Goal: Find specific page/section: Find specific page/section

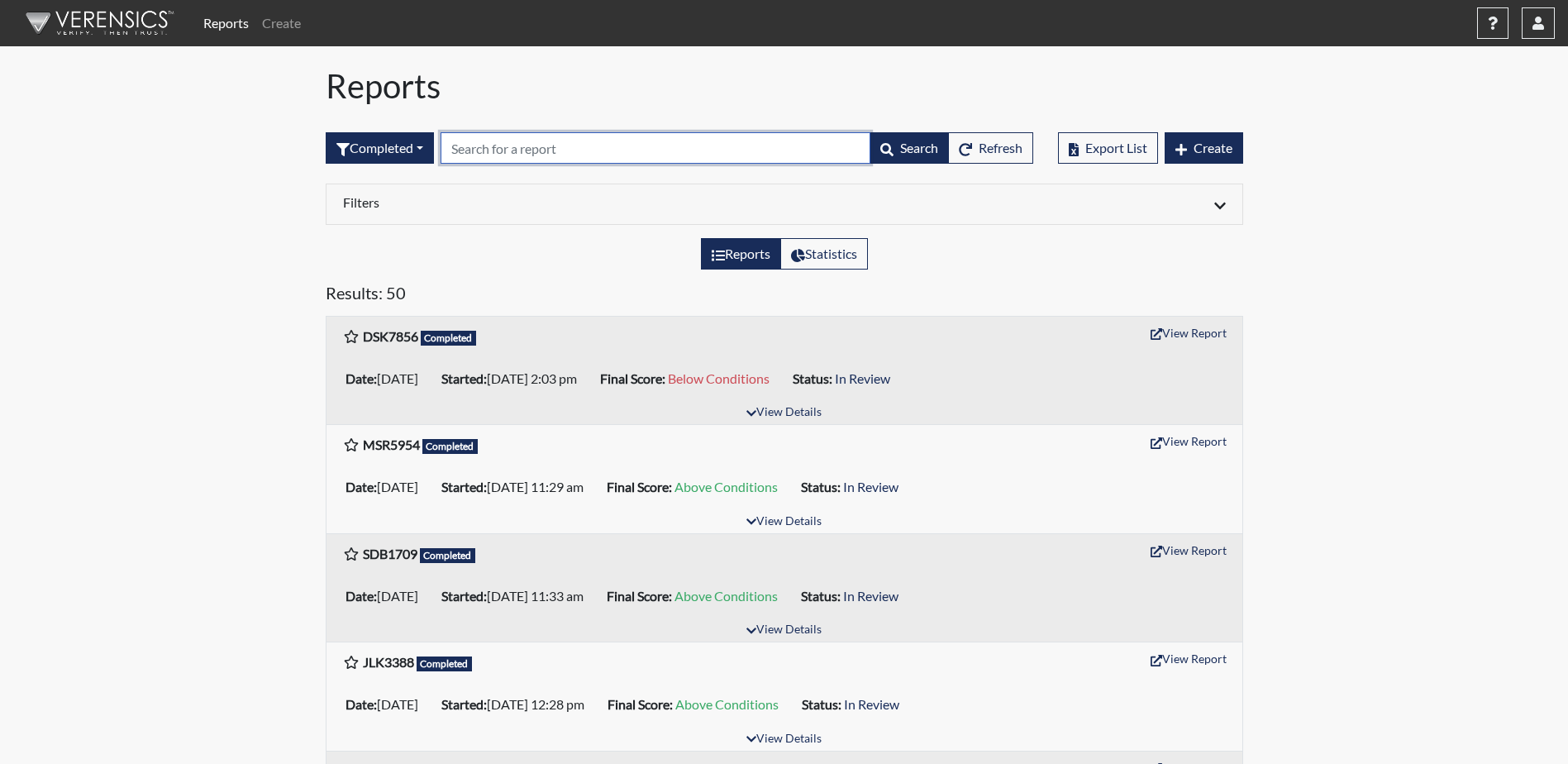
click at [679, 150] on input "text" at bounding box center [655, 148] width 430 height 32
click at [985, 149] on span "Refresh" at bounding box center [999, 147] width 44 height 16
click at [985, 153] on span "Refresh" at bounding box center [999, 147] width 44 height 16
click at [983, 154] on span "Refresh" at bounding box center [999, 147] width 44 height 16
click at [465, 146] on input "text" at bounding box center [655, 148] width 430 height 32
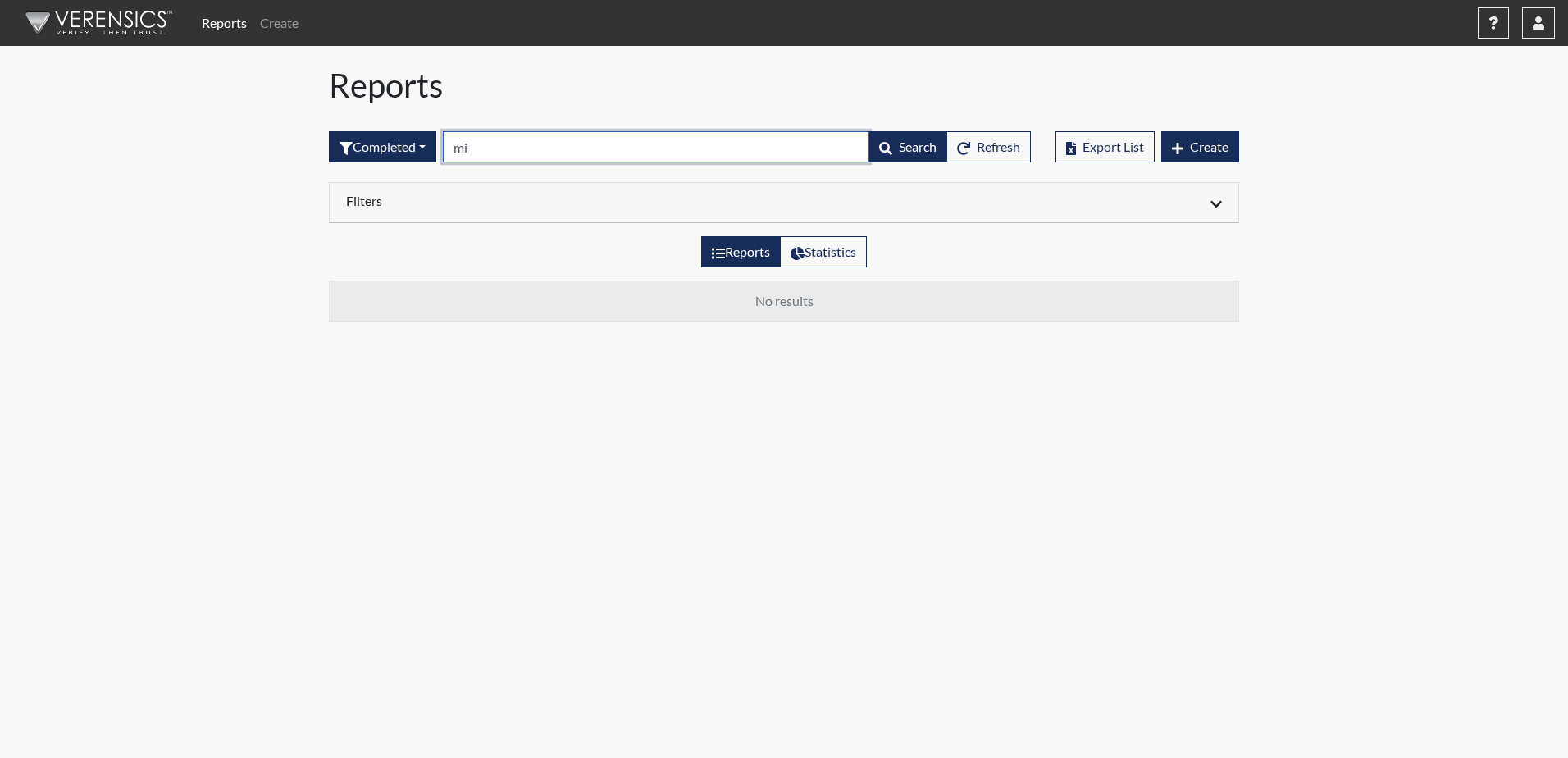
type input "m"
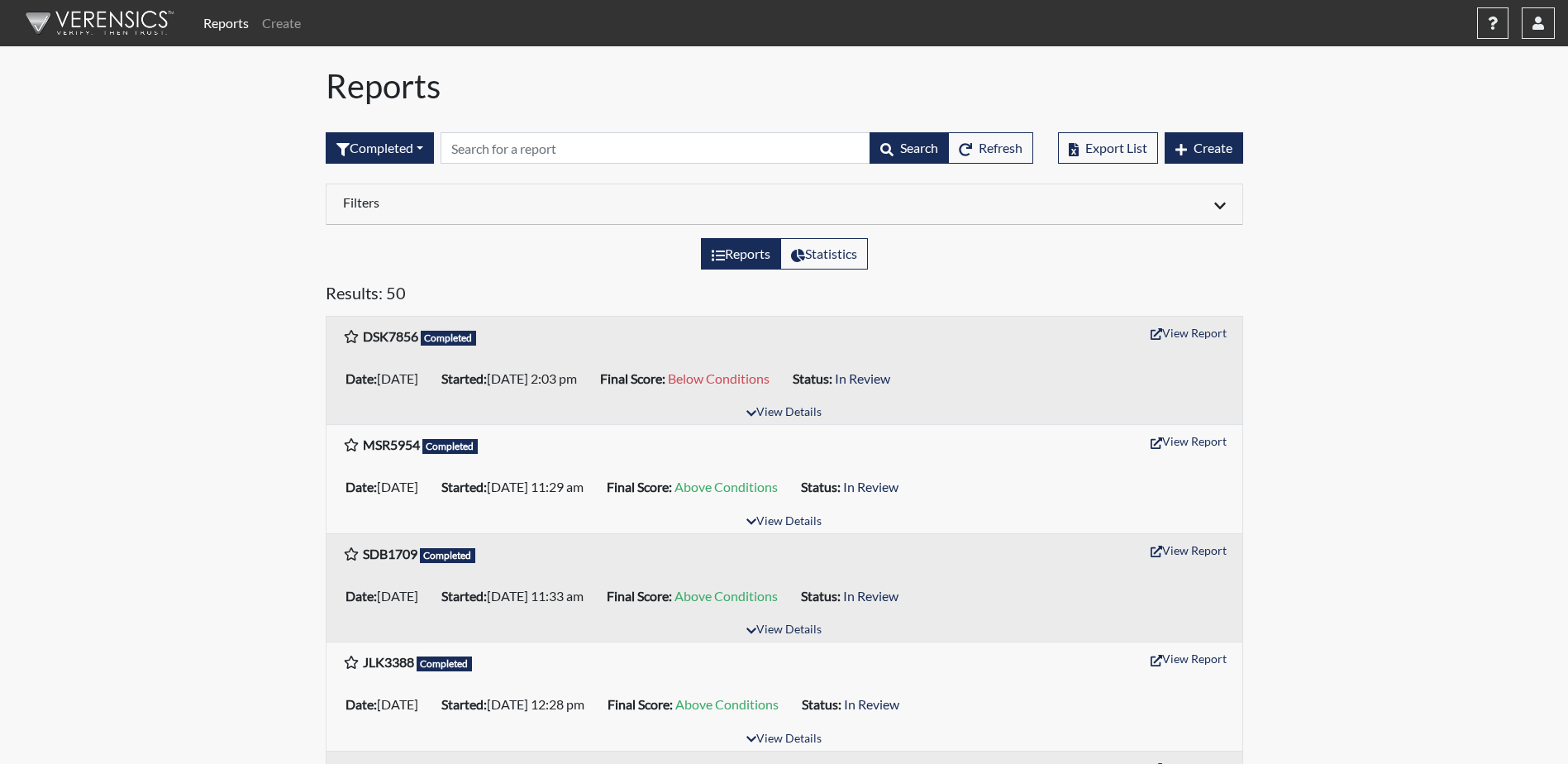
click at [1221, 210] on icon at bounding box center [1219, 206] width 11 height 13
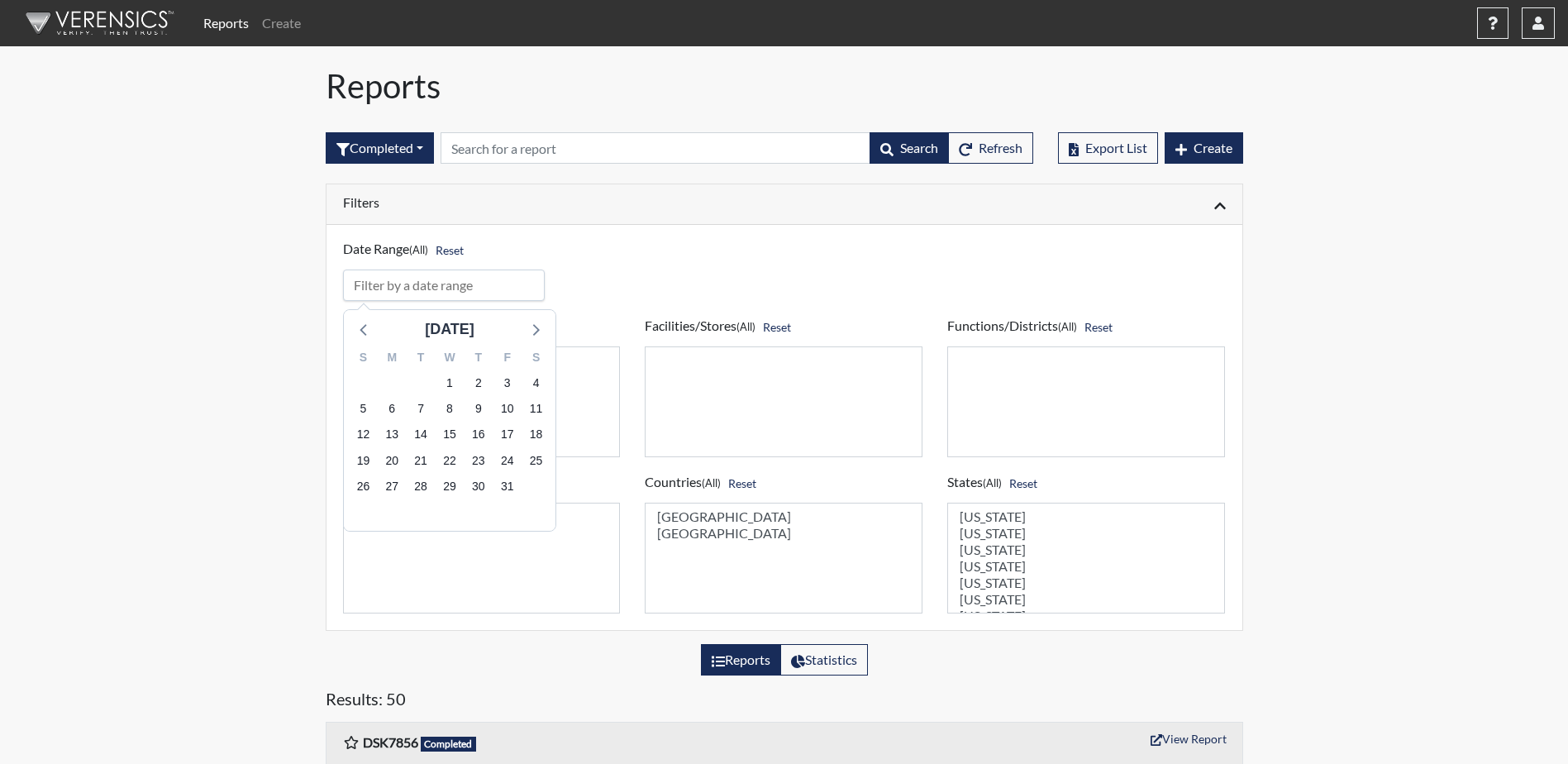
drag, startPoint x: 463, startPoint y: 286, endPoint x: 454, endPoint y: 284, distance: 9.2
click at [462, 286] on input "input" at bounding box center [445, 285] width 203 height 32
click at [448, 432] on span "15" at bounding box center [449, 435] width 23 height 23
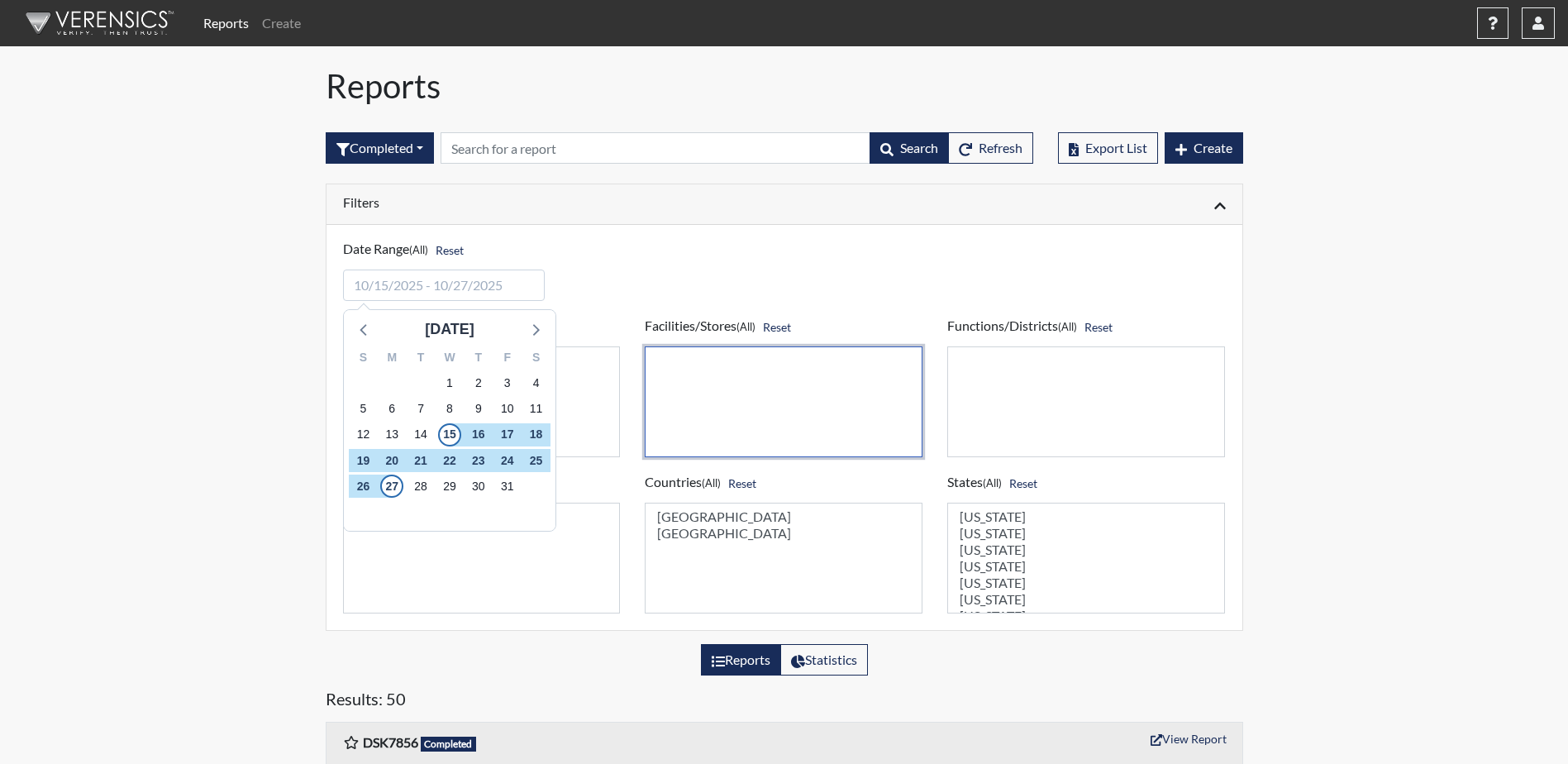
click at [806, 358] on select at bounding box center [784, 401] width 277 height 111
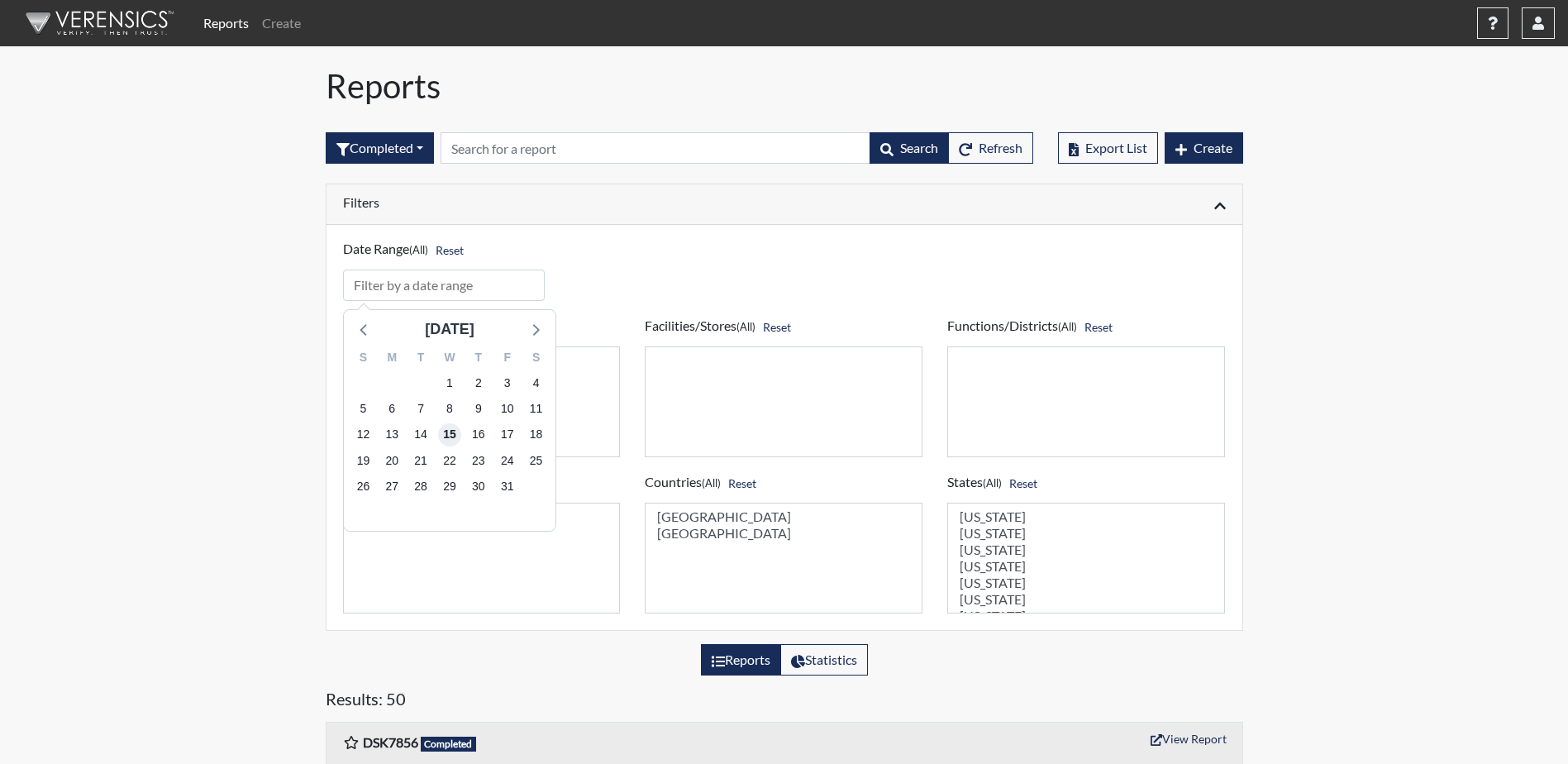
click at [454, 432] on span "15" at bounding box center [449, 435] width 23 height 23
click at [682, 285] on div "Date Range (All) Reset" at bounding box center [784, 262] width 907 height 77
click at [432, 295] on input "input" at bounding box center [445, 285] width 203 height 32
click at [440, 434] on span "15" at bounding box center [449, 435] width 23 height 23
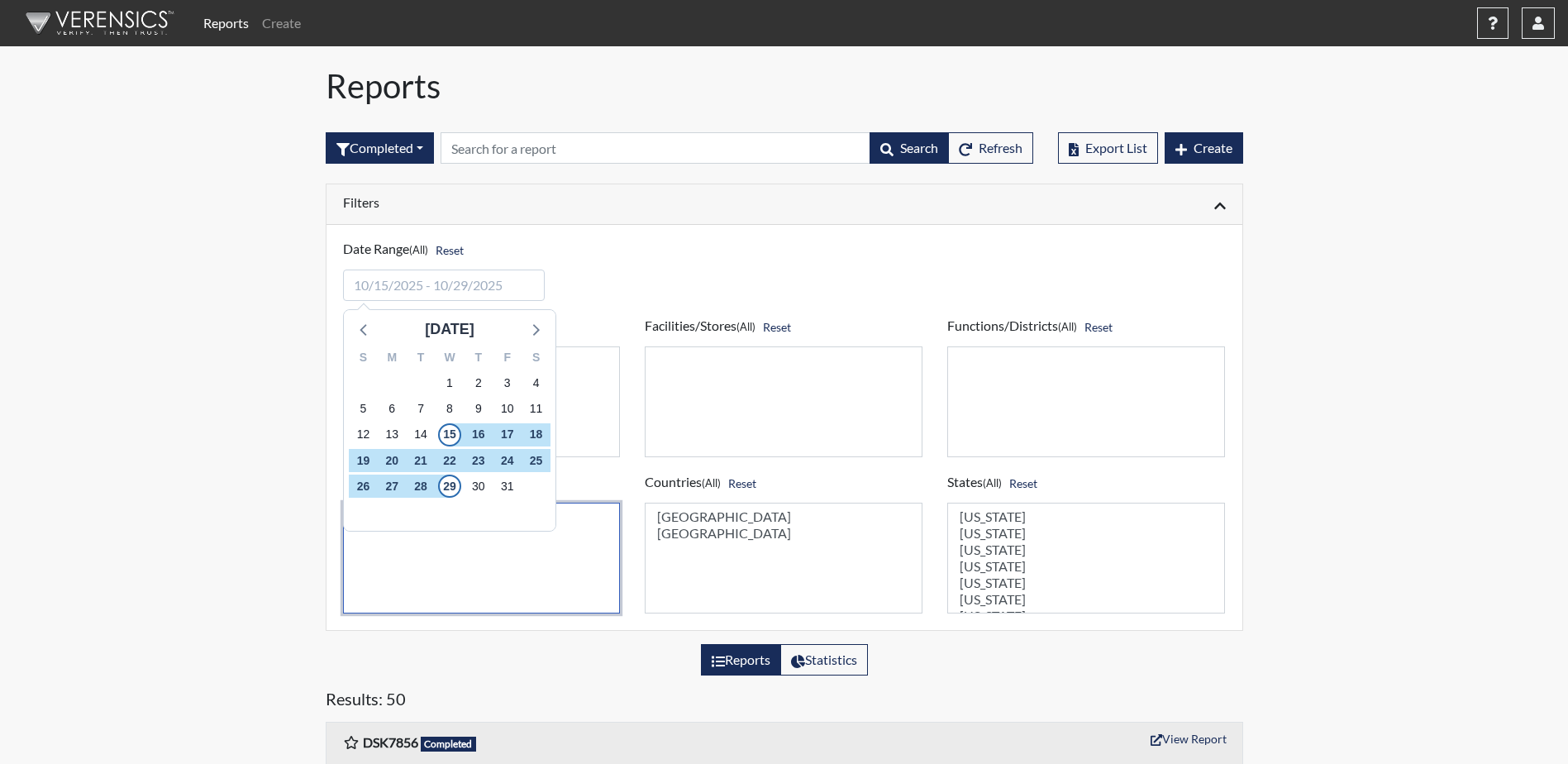
click at [476, 557] on select at bounding box center [482, 557] width 277 height 111
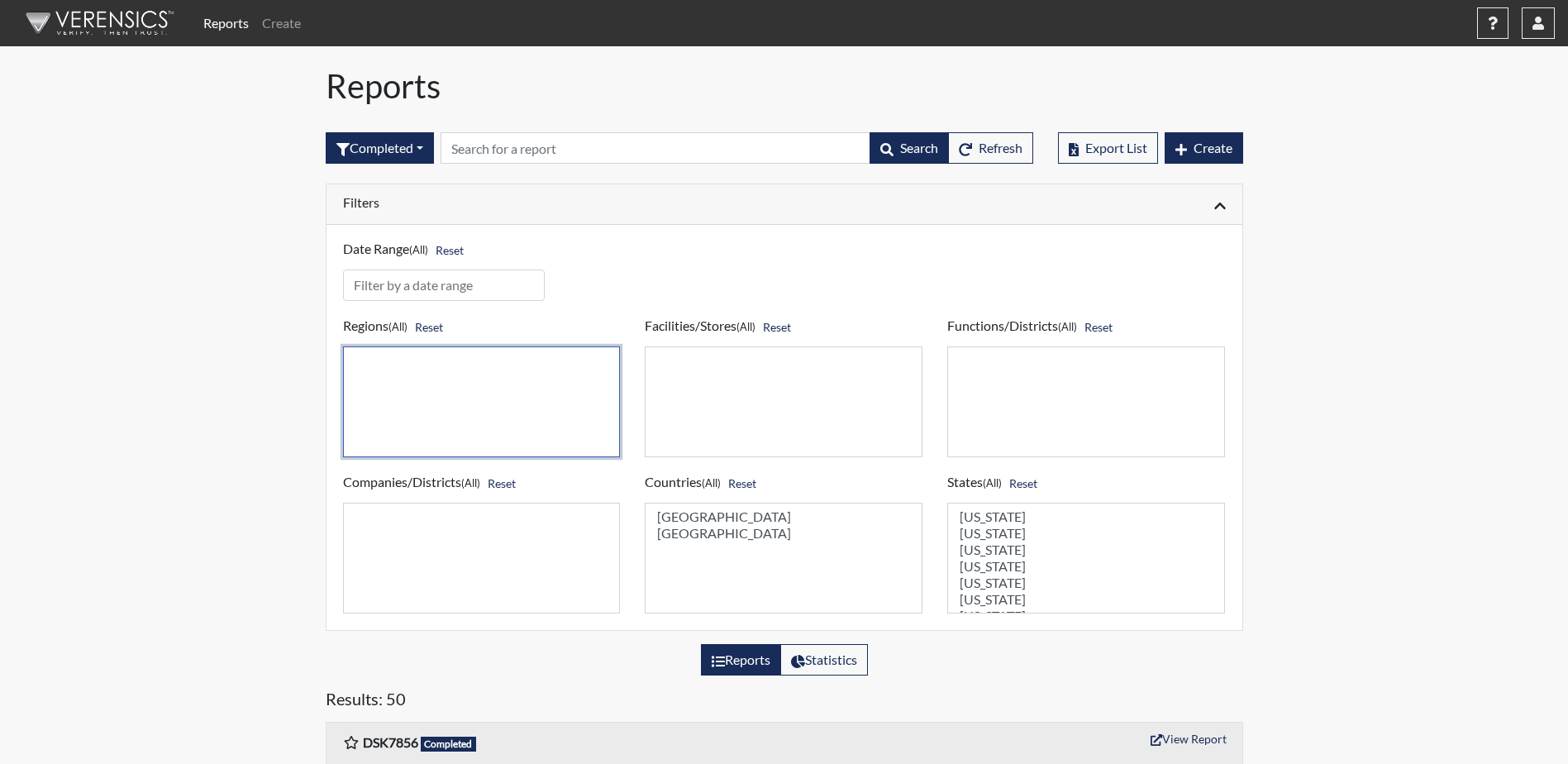
click at [436, 385] on select at bounding box center [482, 401] width 277 height 111
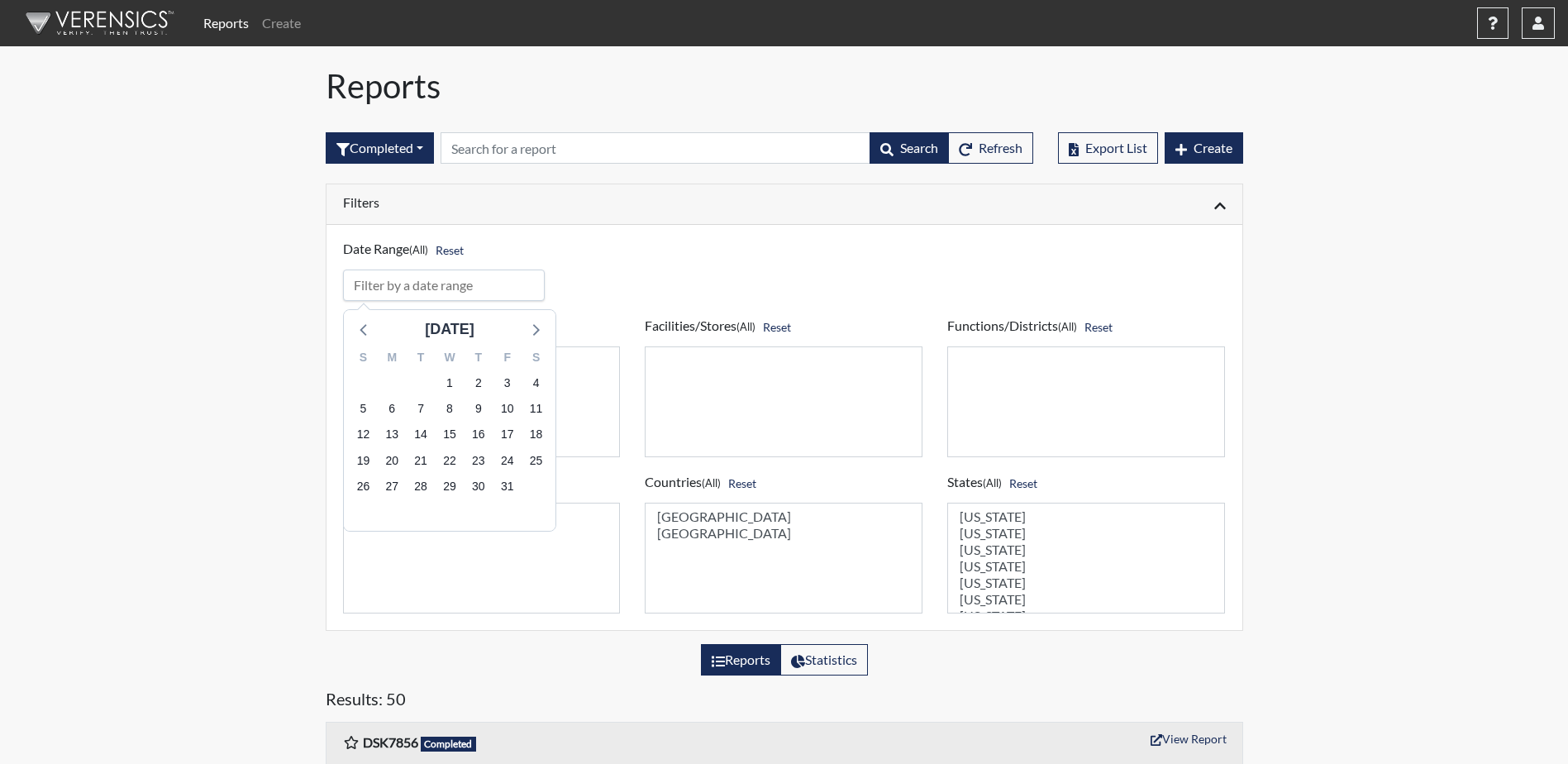
click at [422, 291] on input "input" at bounding box center [445, 285] width 203 height 32
drag, startPoint x: 535, startPoint y: 407, endPoint x: 518, endPoint y: 424, distance: 24.0
click at [534, 408] on span "11" at bounding box center [535, 409] width 23 height 23
click at [515, 432] on span "17" at bounding box center [506, 435] width 23 height 23
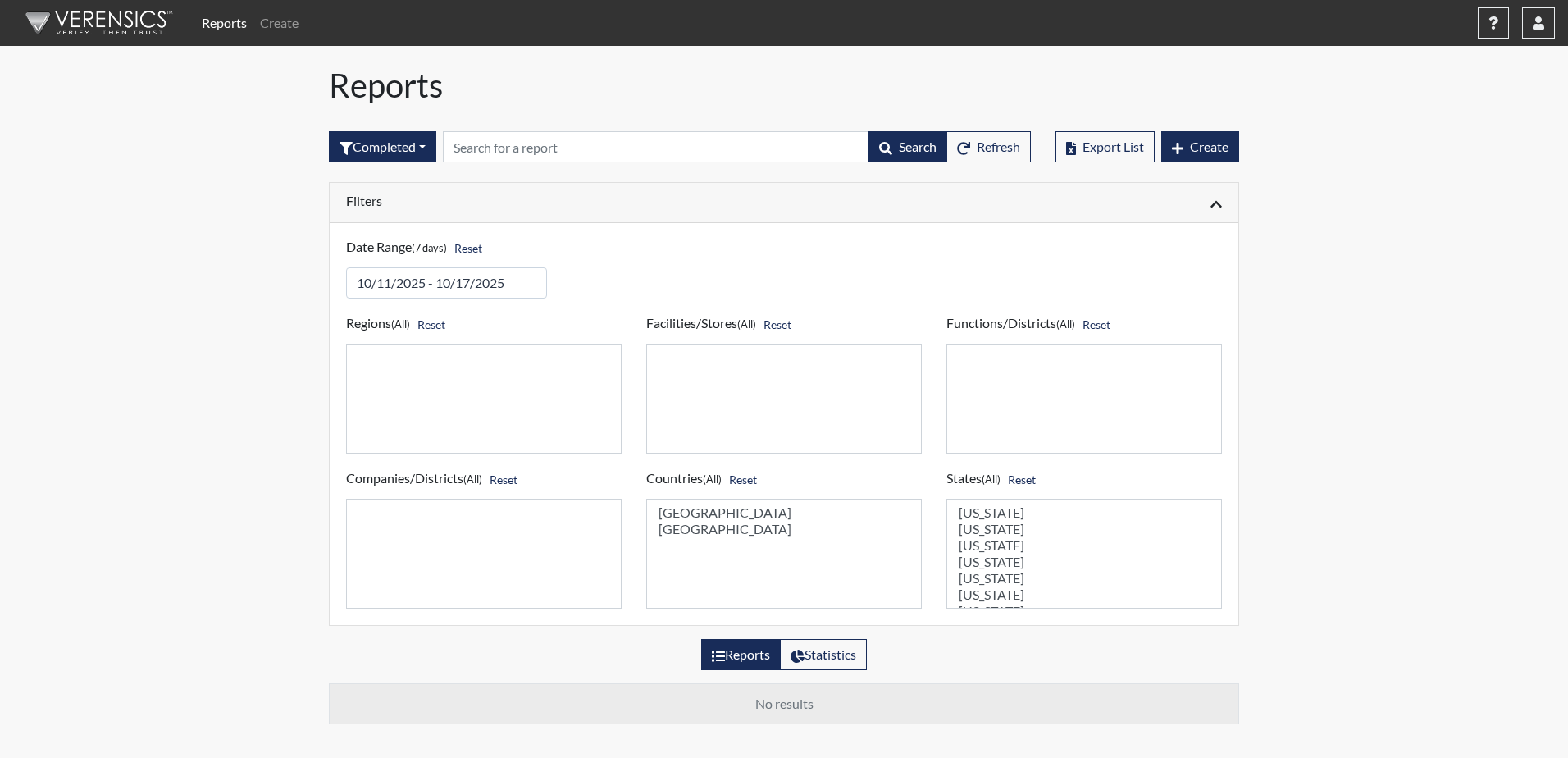
select select "united-states-of-[GEOGRAPHIC_DATA]"
click at [716, 513] on option "[GEOGRAPHIC_DATA]" at bounding box center [783, 512] width 254 height 17
select select "GA"
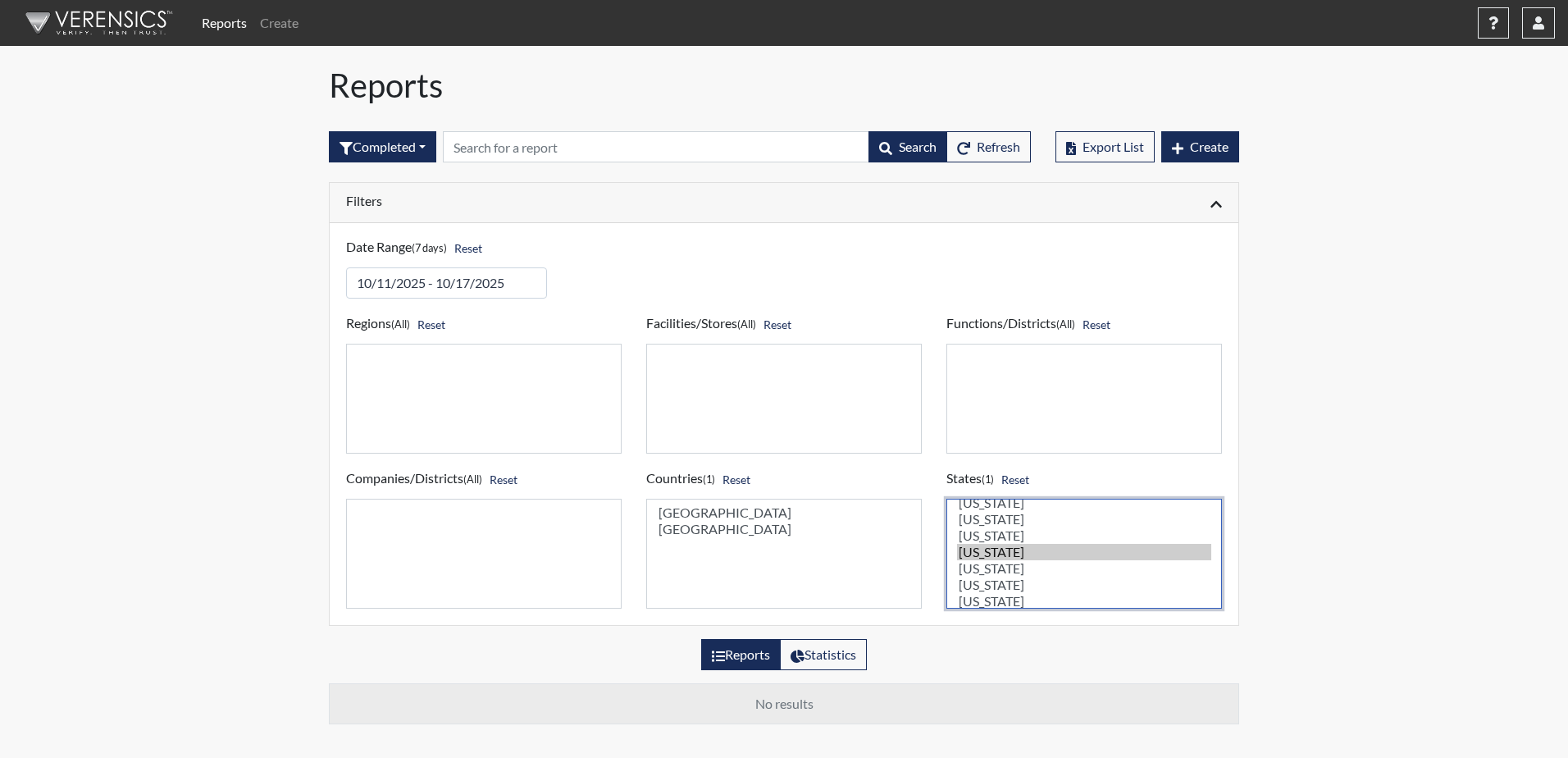
click at [1019, 553] on option "[US_STATE]" at bounding box center [1083, 552] width 254 height 17
click at [753, 656] on label "Reports" at bounding box center [741, 655] width 79 height 31
click at [722, 656] on input "Reports" at bounding box center [718, 650] width 11 height 11
radio input "true"
click at [754, 655] on label "Reports" at bounding box center [741, 655] width 79 height 31
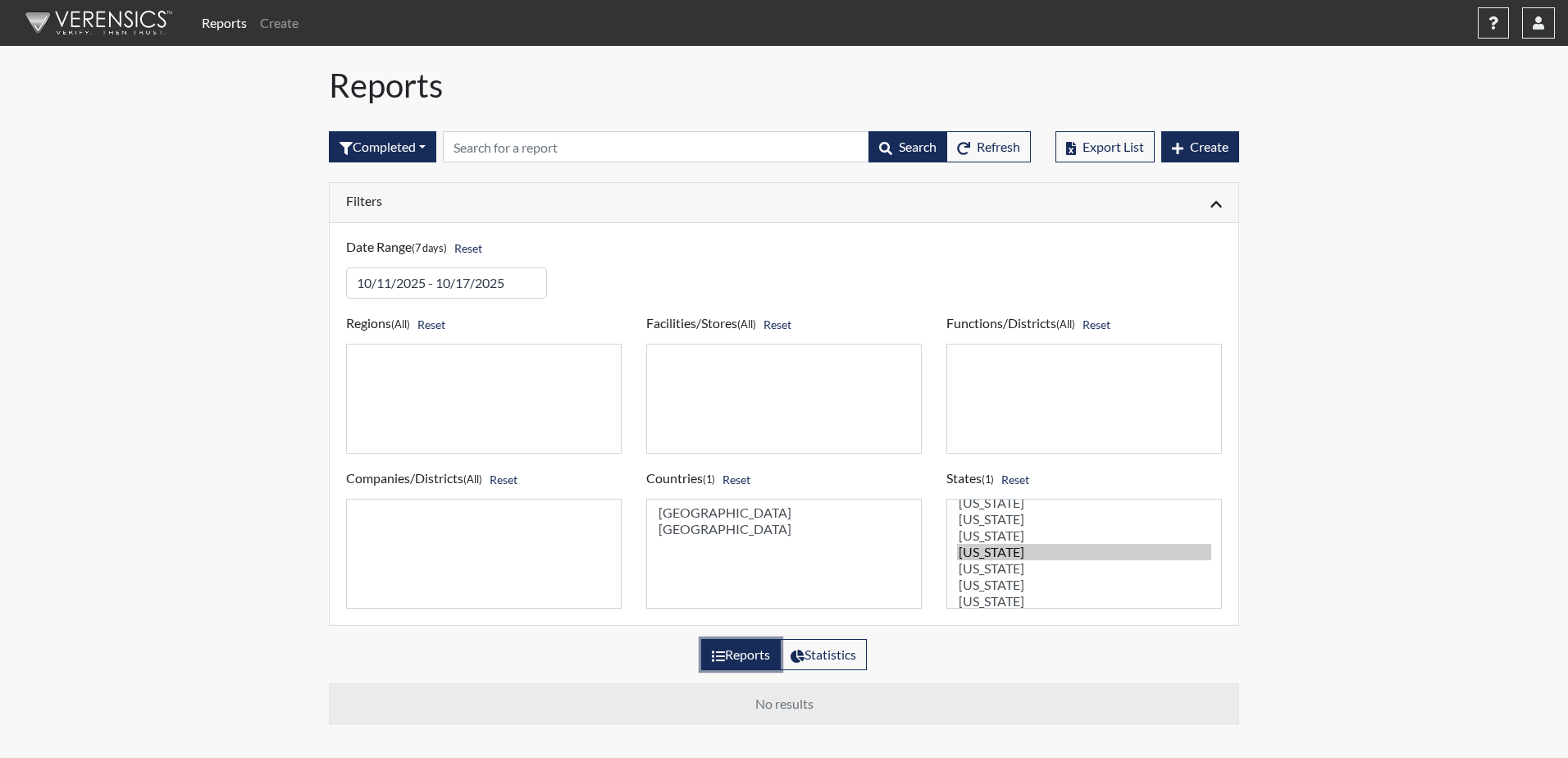
click at [722, 655] on input "Reports" at bounding box center [718, 650] width 11 height 11
click at [911, 146] on span "Search" at bounding box center [917, 146] width 38 height 16
click at [553, 148] on input "text" at bounding box center [657, 147] width 427 height 31
type input "mi"
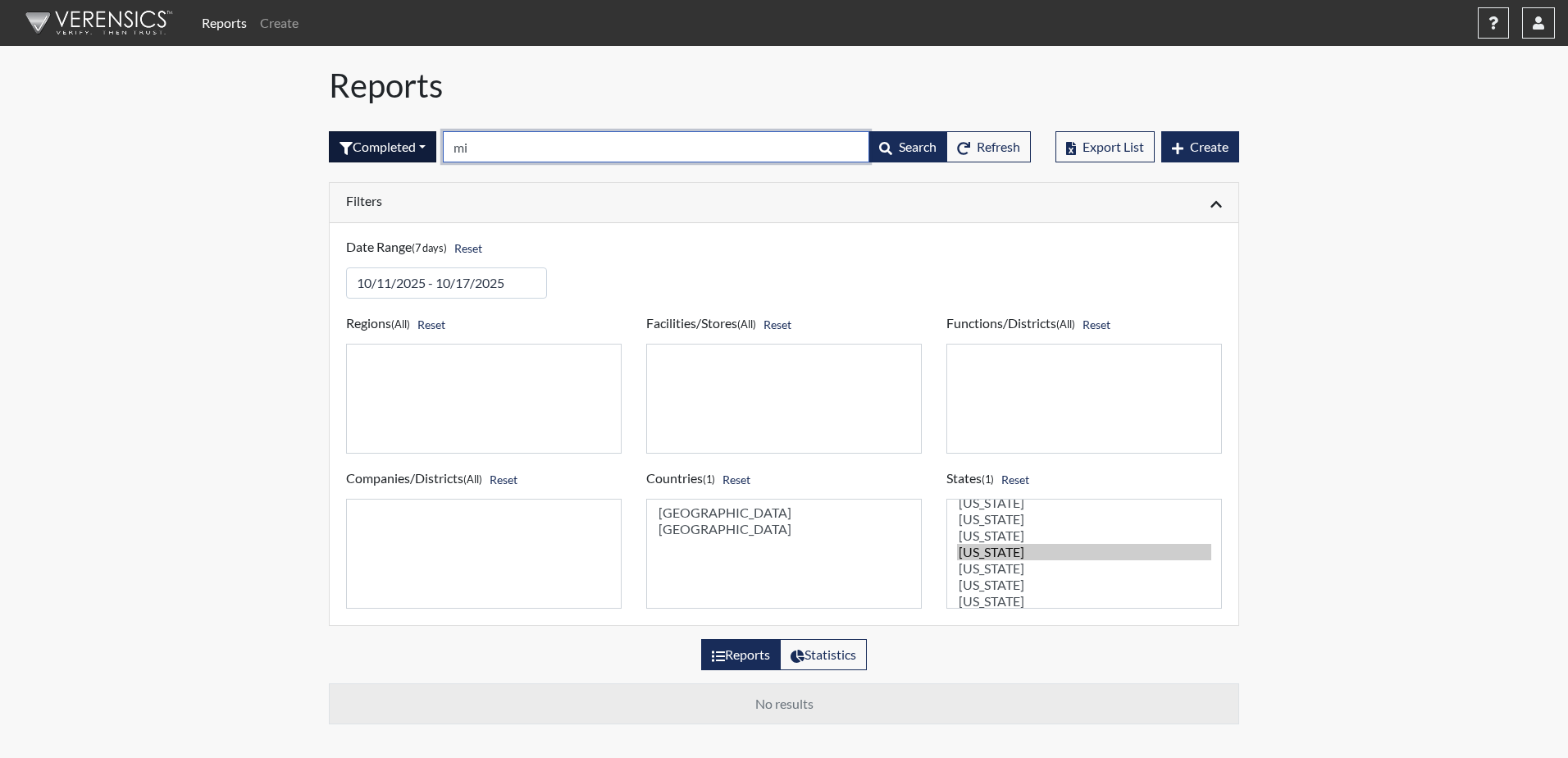
drag, startPoint x: 502, startPoint y: 150, endPoint x: 407, endPoint y: 150, distance: 95.0
click at [407, 150] on form "Completed All Created Sent by email In Progress Declined Completed mi Search Re…" at bounding box center [680, 147] width 702 height 31
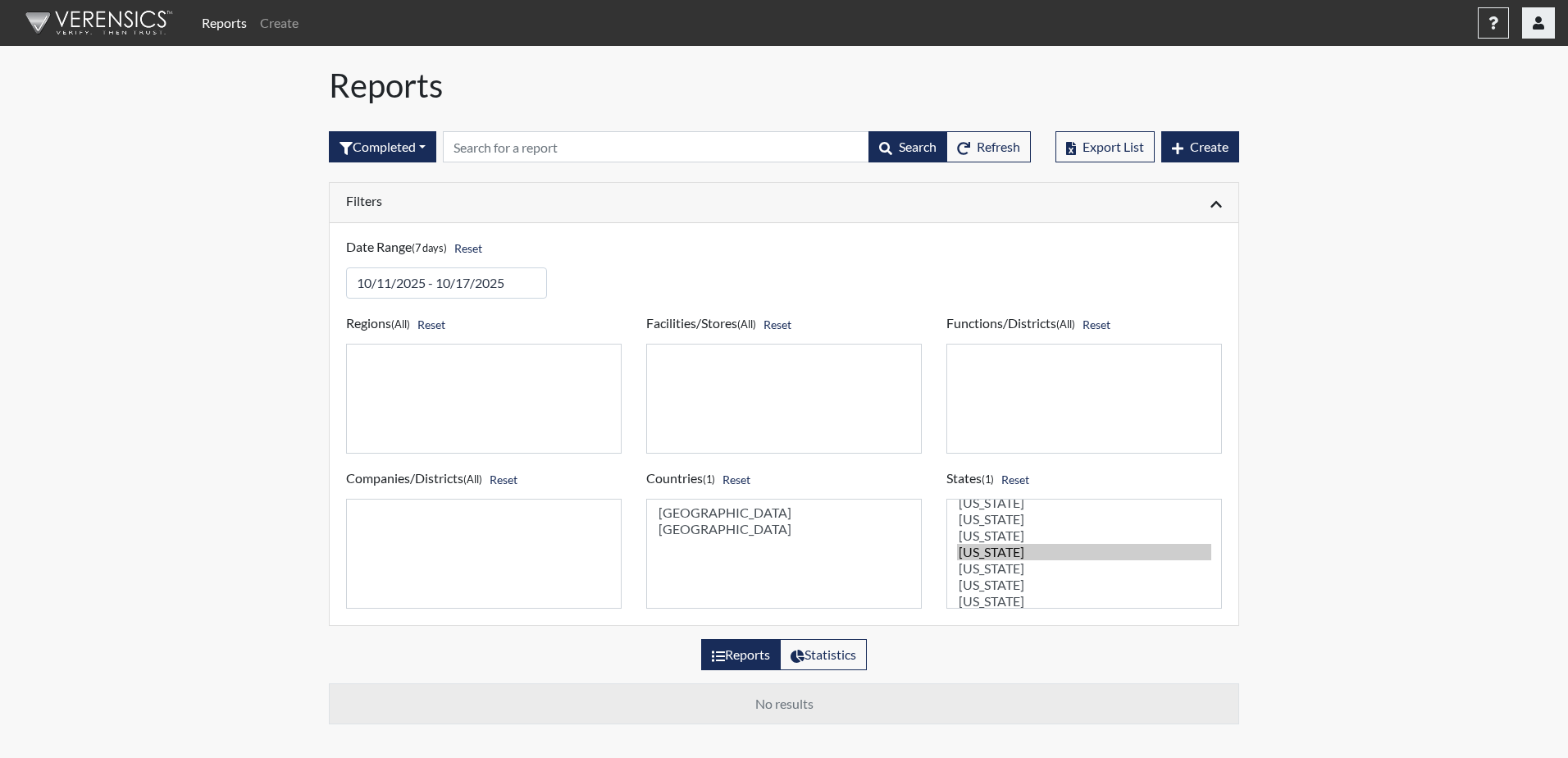
click at [1538, 30] on button "button" at bounding box center [1538, 23] width 33 height 31
click at [1456, 220] on link "Sign Out" at bounding box center [1374, 207] width 359 height 26
